Goal: Submit feedback/report problem: Submit feedback/report problem

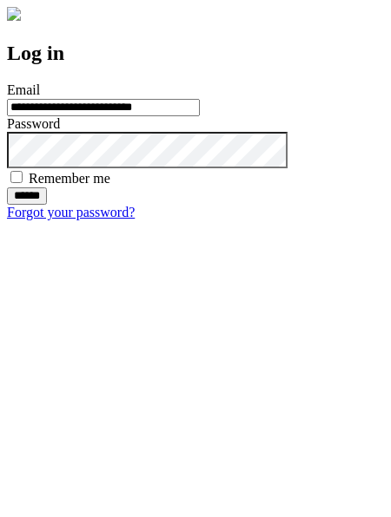
click at [47, 205] on input "******" at bounding box center [27, 195] width 40 height 17
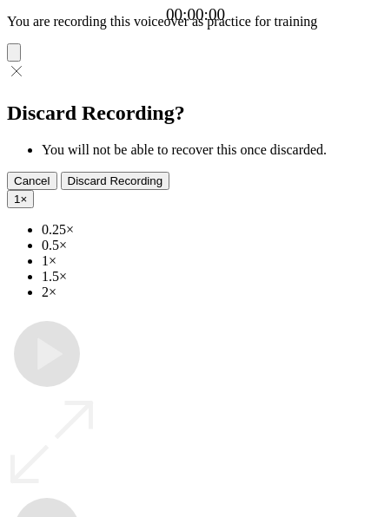
type input "**********"
